Goal: Information Seeking & Learning: Learn about a topic

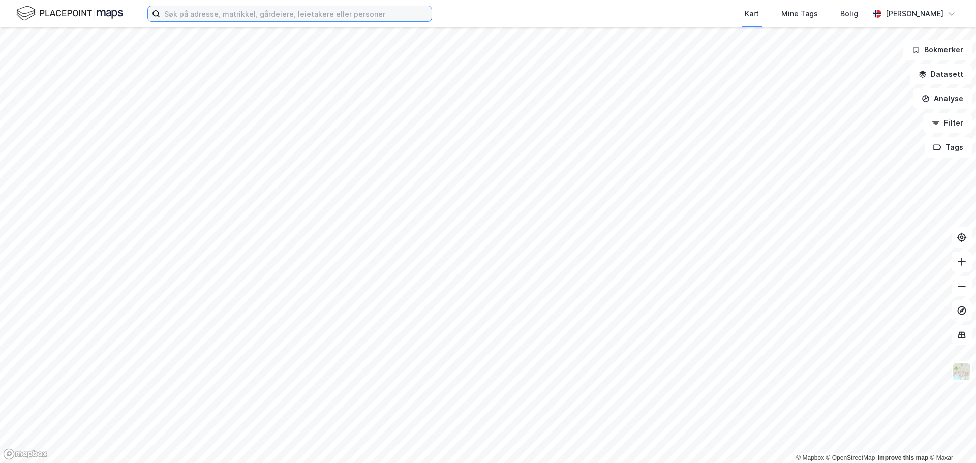
click at [254, 11] on input at bounding box center [295, 13] width 271 height 15
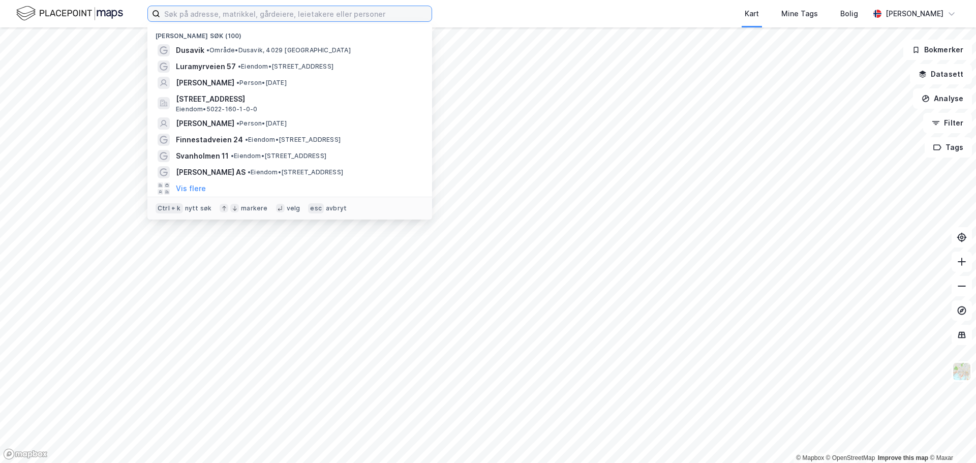
paste input "Risavika 1"
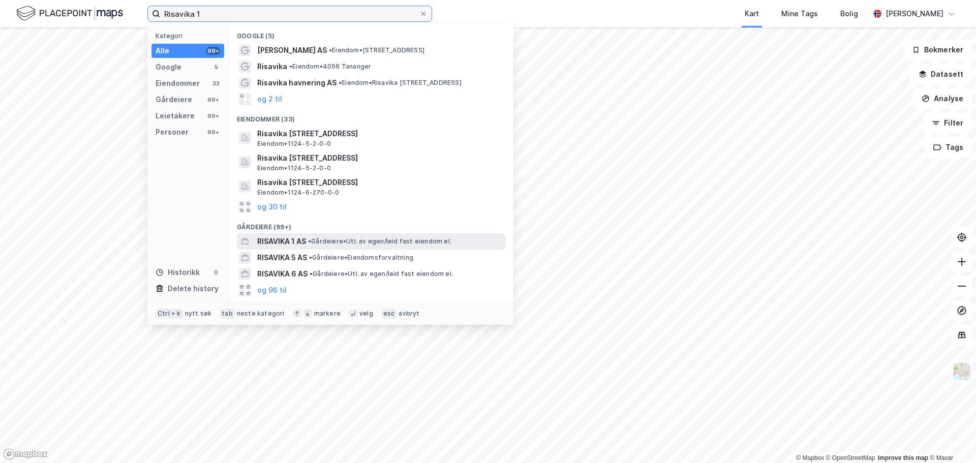
type input "Risavika 1"
click at [276, 245] on span "RISAVIKA 1 AS" at bounding box center [281, 241] width 49 height 12
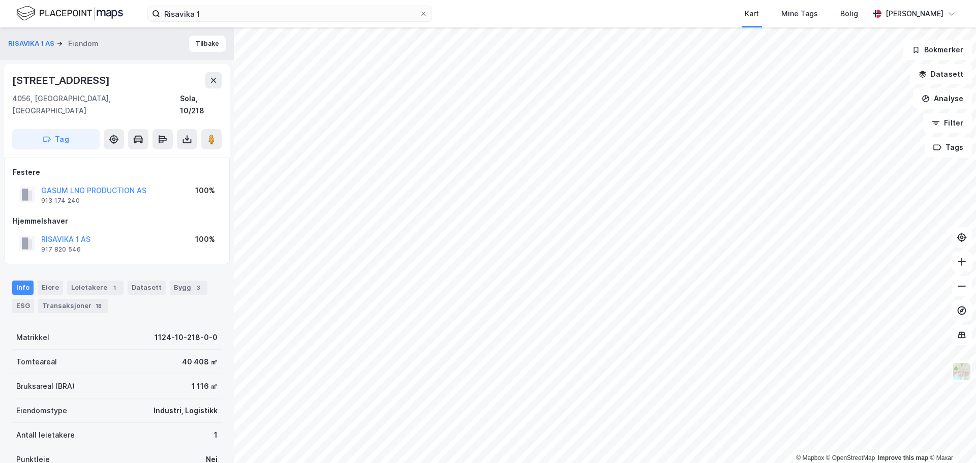
click at [145, 232] on div "© Mapbox © OpenStreetMap Improve this map © Maxar RISAVIKA 1 AS Eiendom Tilbake…" at bounding box center [488, 245] width 976 height 436
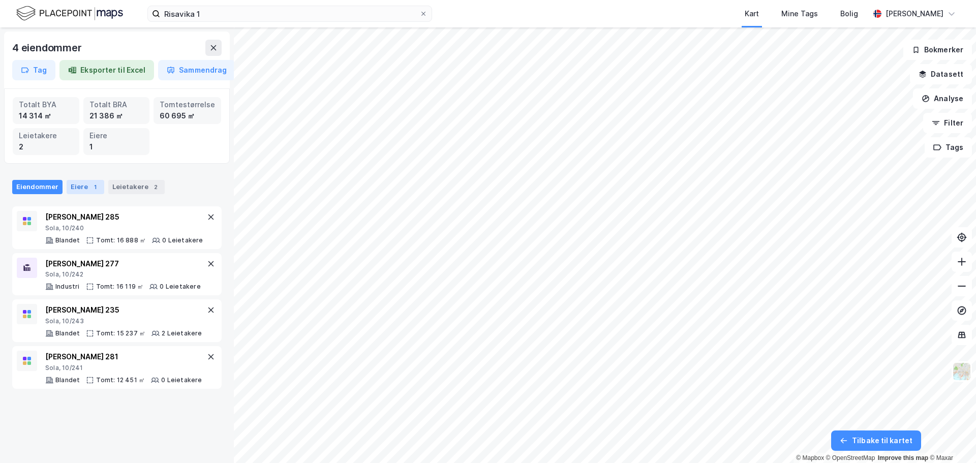
click at [81, 183] on div "Eiere 1" at bounding box center [86, 187] width 38 height 14
